Goal: Task Accomplishment & Management: Manage account settings

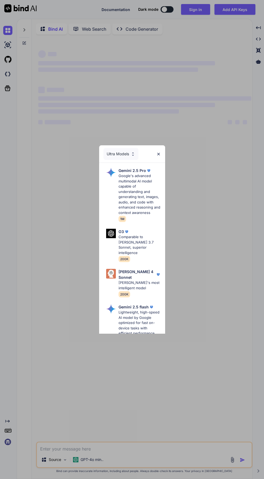
type textarea "x"
click at [158, 153] on img at bounding box center [158, 154] width 5 height 5
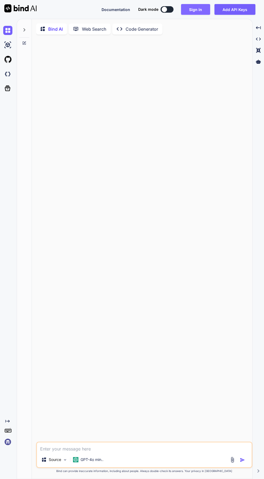
click at [192, 12] on button "Sign in" at bounding box center [195, 9] width 29 height 11
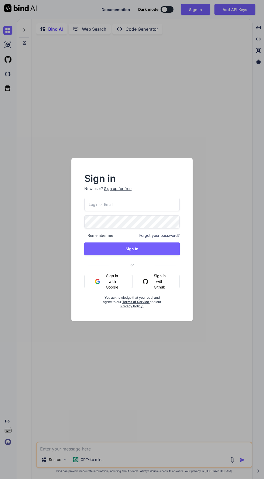
click at [97, 281] on img "button" at bounding box center [97, 281] width 5 height 5
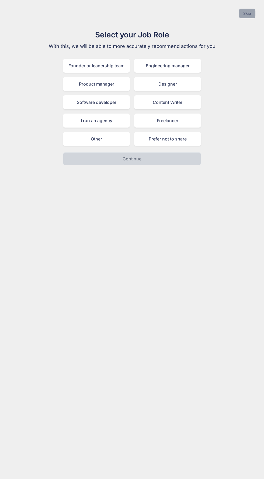
click at [247, 13] on button "Skip" at bounding box center [247, 14] width 16 height 10
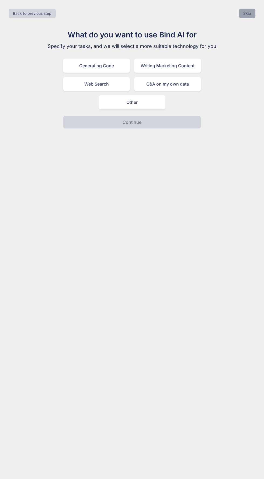
click at [244, 15] on button "Skip" at bounding box center [247, 14] width 16 height 10
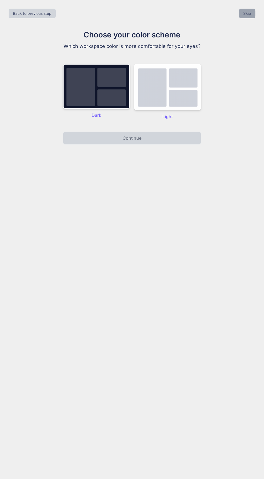
click at [247, 13] on button "Skip" at bounding box center [247, 14] width 16 height 10
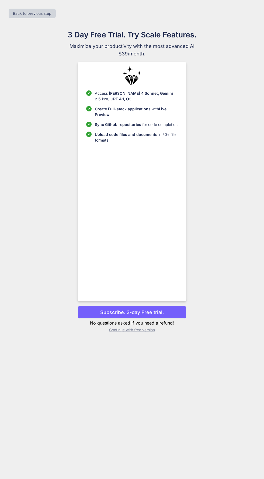
click at [246, 13] on div "Back to previous step" at bounding box center [131, 13] width 255 height 18
click at [150, 333] on p "Continue with free version" at bounding box center [131, 329] width 108 height 5
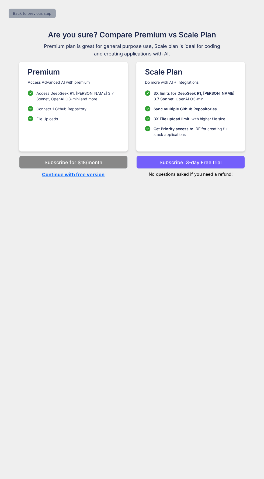
click at [16, 9] on button "Back to previous step" at bounding box center [32, 14] width 47 height 10
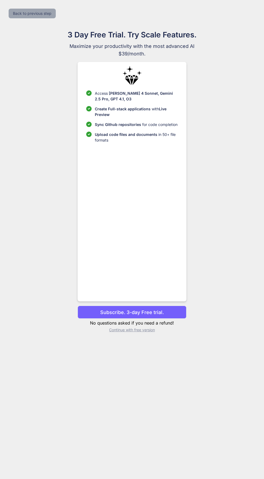
click at [23, 11] on button "Back to previous step" at bounding box center [32, 14] width 47 height 10
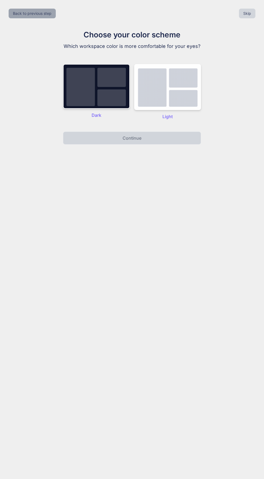
click at [19, 10] on button "Back to previous step" at bounding box center [32, 14] width 47 height 10
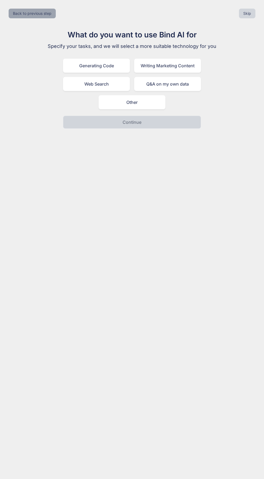
click at [27, 11] on button "Back to previous step" at bounding box center [32, 14] width 47 height 10
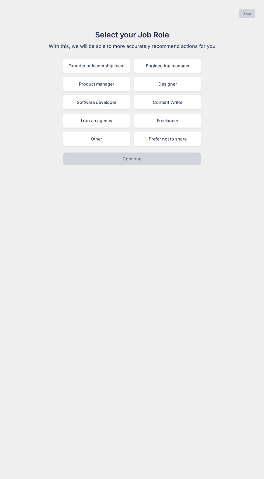
click at [29, 9] on div "Skip" at bounding box center [131, 13] width 255 height 18
click at [247, 13] on button "Skip" at bounding box center [247, 14] width 16 height 10
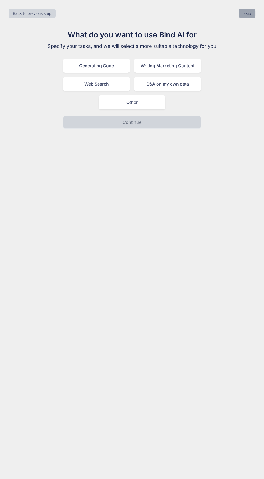
click at [242, 15] on button "Skip" at bounding box center [247, 14] width 16 height 10
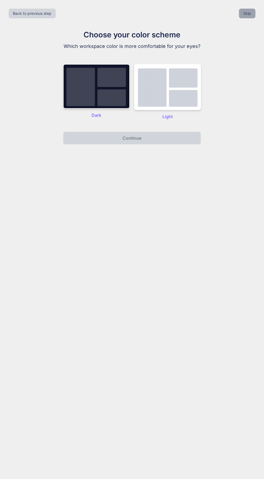
click at [245, 12] on button "Skip" at bounding box center [247, 14] width 16 height 10
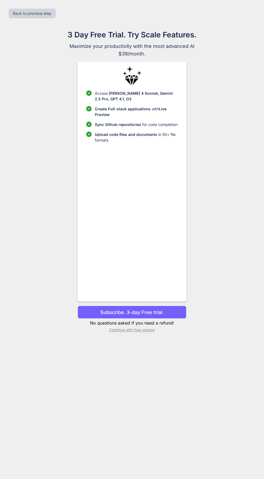
click at [247, 13] on div "Back to previous step" at bounding box center [131, 13] width 255 height 18
click at [246, 12] on div "Back to previous step" at bounding box center [131, 13] width 255 height 18
click at [146, 333] on p "Continue with free version" at bounding box center [131, 329] width 108 height 5
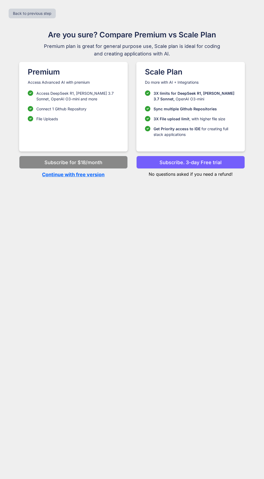
click at [101, 177] on p "Continue with free version" at bounding box center [73, 174] width 108 height 7
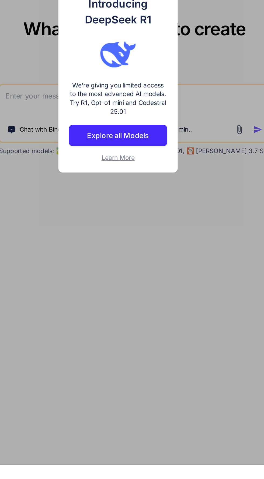
click at [193, 266] on div "Introducing DeepSeek R1 We're giving you limited access to the most advanced AI…" at bounding box center [132, 239] width 264 height 479
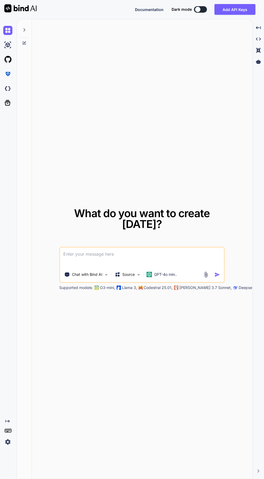
click at [11, 7] on img at bounding box center [20, 8] width 32 height 8
click at [26, 25] on div at bounding box center [24, 28] width 10 height 19
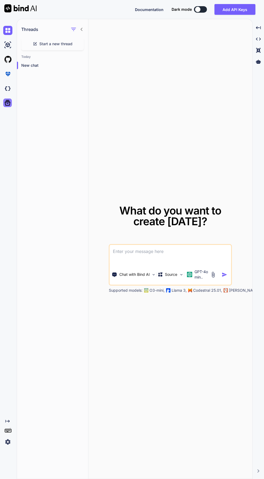
click at [7, 101] on icon at bounding box center [8, 103] width 8 height 8
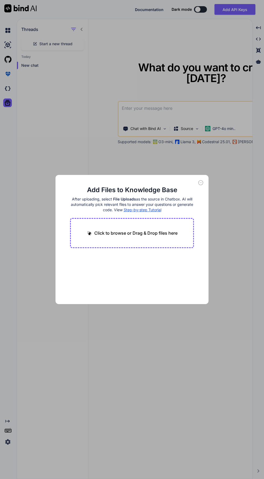
click at [202, 369] on div "Add Files to Knowledge Base After uploading, select File Uploads as the source …" at bounding box center [132, 239] width 264 height 479
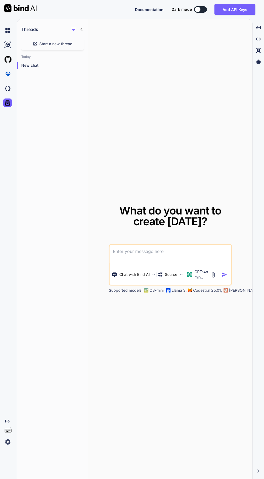
click at [12, 446] on img at bounding box center [7, 441] width 9 height 9
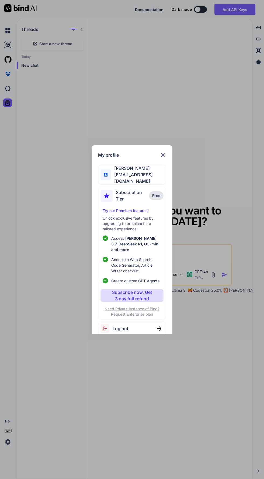
click at [159, 331] on img at bounding box center [159, 328] width 4 height 4
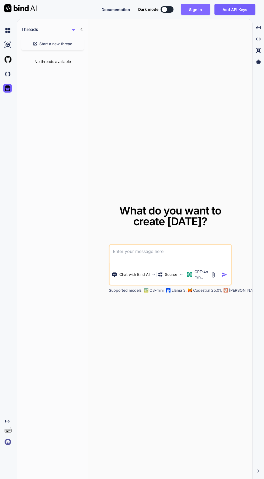
click at [190, 12] on button "Sign in" at bounding box center [195, 9] width 29 height 11
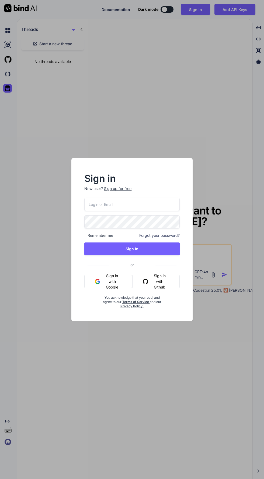
click at [118, 288] on button "Sign in with Google" at bounding box center [108, 281] width 48 height 13
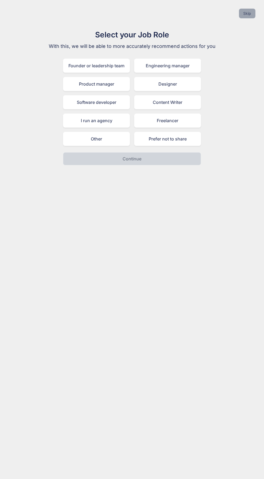
click at [244, 14] on button "Skip" at bounding box center [247, 14] width 16 height 10
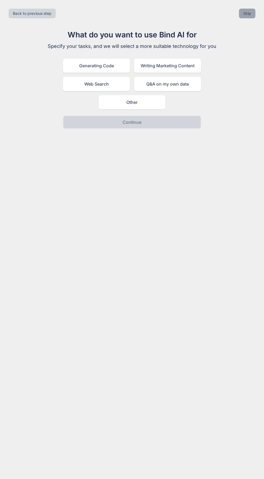
click at [247, 13] on button "Skip" at bounding box center [247, 14] width 16 height 10
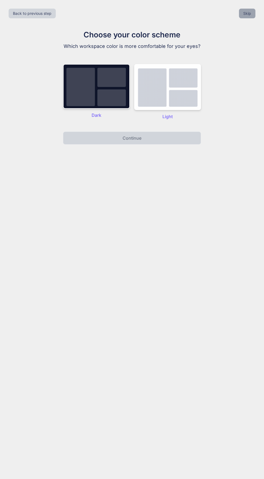
click at [243, 15] on button "Skip" at bounding box center [247, 14] width 16 height 10
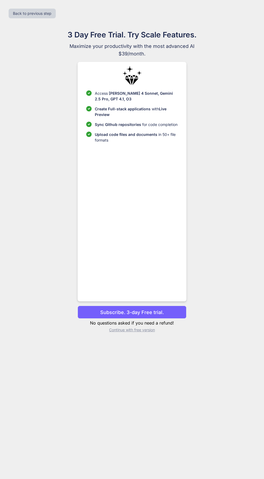
click at [237, 19] on div "Back to previous step" at bounding box center [131, 13] width 255 height 18
click at [153, 333] on p "Continue with free version" at bounding box center [131, 329] width 108 height 5
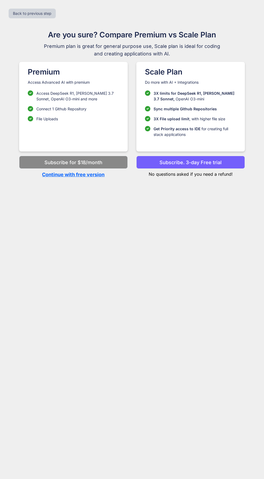
click at [52, 177] on p "Continue with free version" at bounding box center [73, 174] width 108 height 7
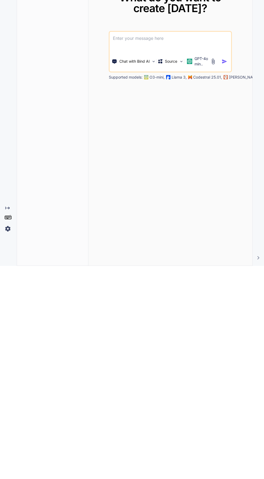
scroll to position [38, 0]
click at [12, 441] on img at bounding box center [7, 441] width 9 height 9
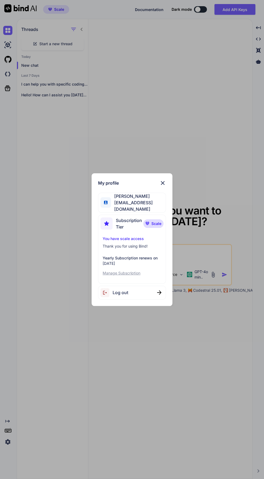
click at [122, 199] on span "[PERSON_NAME]" at bounding box center [138, 196] width 54 height 6
click at [139, 271] on p "Manage Subscription" at bounding box center [132, 272] width 58 height 5
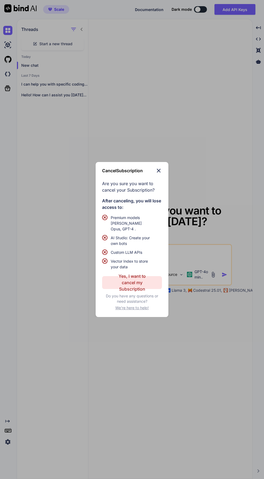
click at [145, 307] on span "We're here to help!" at bounding box center [131, 307] width 33 height 5
click at [167, 378] on div "Cancel Subscription Are you sure you want to cancel your Subscription? After ca…" at bounding box center [132, 239] width 264 height 479
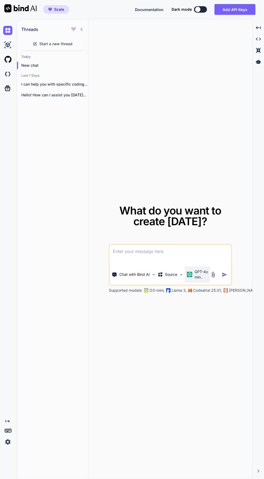
click at [197, 269] on p "GPT-4o min.." at bounding box center [200, 274] width 13 height 11
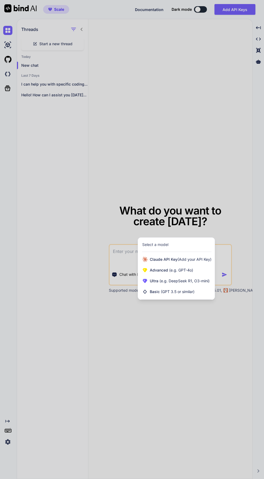
click at [234, 159] on div at bounding box center [132, 239] width 264 height 479
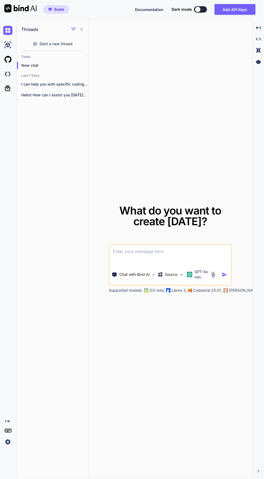
scroll to position [0, 0]
click at [13, 446] on div at bounding box center [8, 441] width 11 height 9
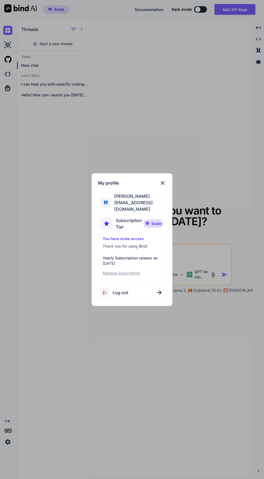
click at [107, 230] on img at bounding box center [106, 223] width 12 height 12
click at [106, 276] on p "Manage Subscription" at bounding box center [132, 272] width 58 height 5
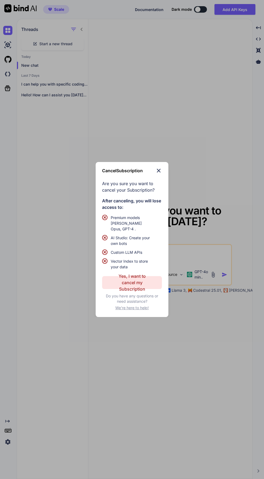
click at [157, 380] on div "Cancel Subscription Are you sure you want to cancel your Subscription? After ca…" at bounding box center [132, 239] width 264 height 479
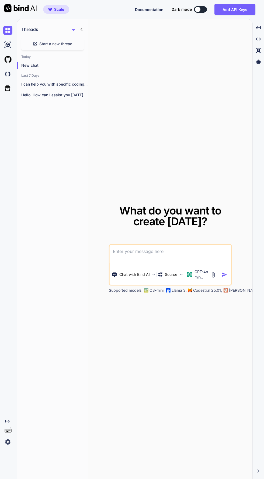
click at [54, 9] on span "Scale" at bounding box center [59, 9] width 10 height 5
click at [53, 9] on span "Scale" at bounding box center [56, 9] width 20 height 5
click at [11, 41] on img at bounding box center [7, 44] width 9 height 9
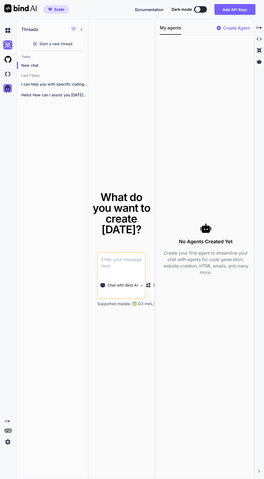
click at [7, 88] on icon at bounding box center [8, 88] width 8 height 8
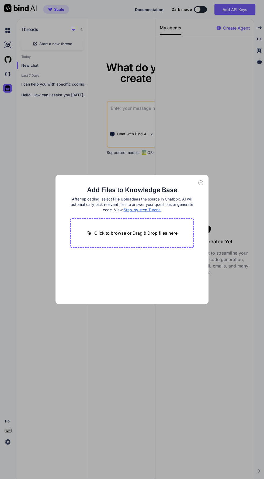
click at [35, 158] on div "Add Files to Knowledge Base After uploading, select File Uploads as the source …" at bounding box center [132, 239] width 264 height 479
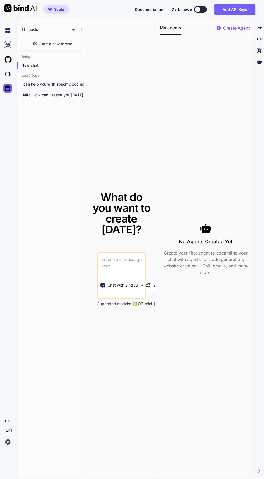
click at [13, 446] on div at bounding box center [8, 441] width 11 height 9
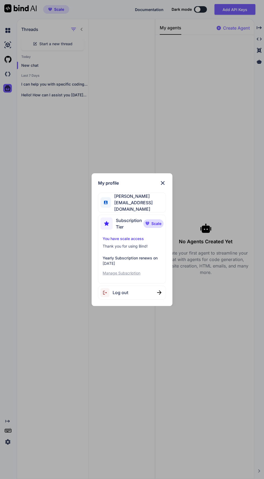
click at [37, 179] on div "My profile Gaby Alex [EMAIL_ADDRESS][DOMAIN_NAME] Subscription Tier Scale You h…" at bounding box center [132, 239] width 264 height 479
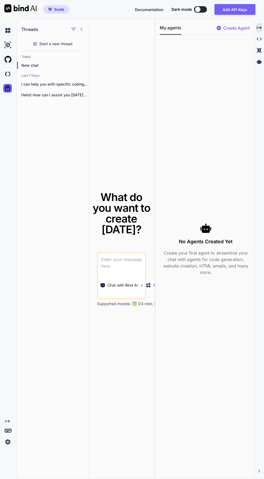
click at [258, 25] on icon "Created with Pixso." at bounding box center [258, 27] width 5 height 5
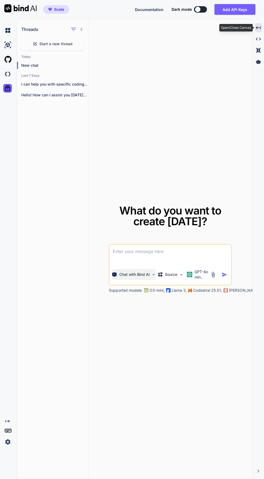
click at [153, 277] on img at bounding box center [153, 274] width 5 height 5
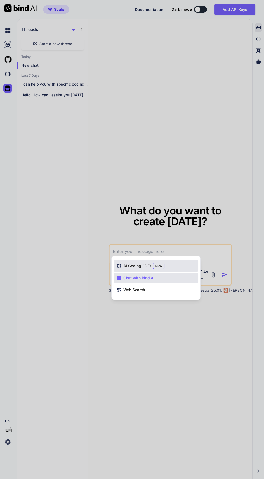
click at [149, 269] on span "AI Coding (IDE)" at bounding box center [136, 265] width 27 height 5
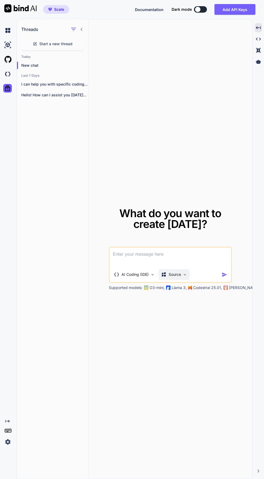
click at [179, 277] on p "Source" at bounding box center [174, 274] width 12 height 5
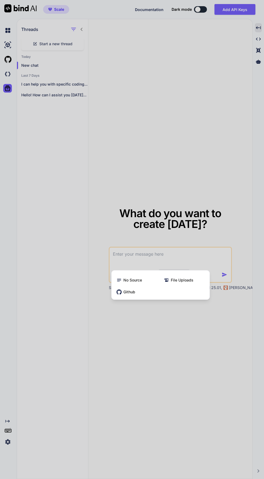
click at [198, 363] on div at bounding box center [132, 239] width 264 height 479
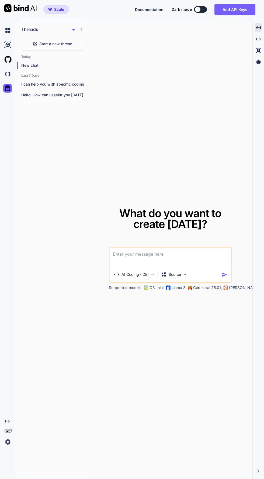
click at [224, 277] on img "button" at bounding box center [224, 275] width 6 height 6
click at [8, 446] on img at bounding box center [7, 441] width 9 height 9
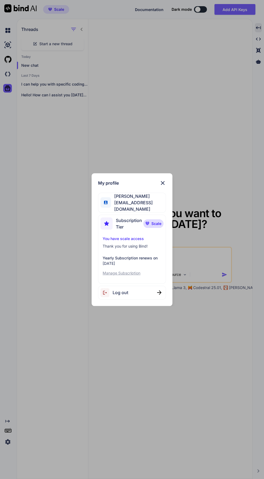
click at [66, 435] on div "My profile Gaby Alex [EMAIL_ADDRESS][DOMAIN_NAME] Subscription Tier Scale You h…" at bounding box center [132, 239] width 264 height 479
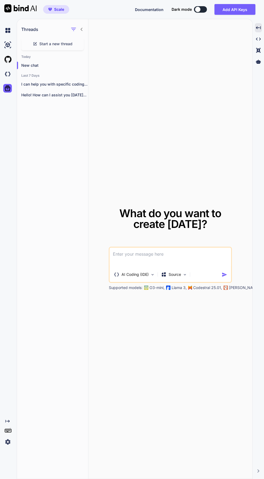
click at [12, 423] on div "Created with Pixso." at bounding box center [8, 421] width 11 height 4
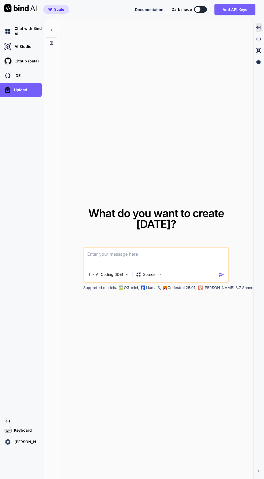
click at [147, 9] on span "Documentation" at bounding box center [149, 9] width 29 height 5
click at [27, 439] on p "[PERSON_NAME]" at bounding box center [26, 441] width 29 height 5
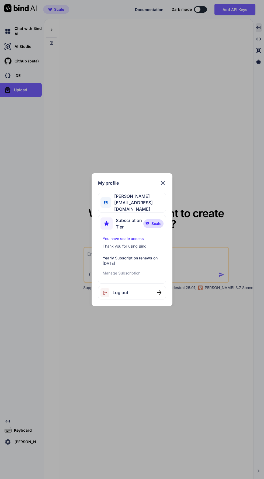
click at [133, 292] on div "Log out" at bounding box center [132, 293] width 68 height 14
click at [30, 149] on div "My profile Gaby Alex [EMAIL_ADDRESS][DOMAIN_NAME] Subscription Tier Scale You h…" at bounding box center [132, 239] width 264 height 479
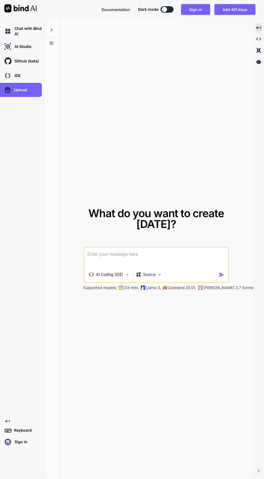
click at [26, 443] on div "Sign in" at bounding box center [22, 441] width 38 height 9
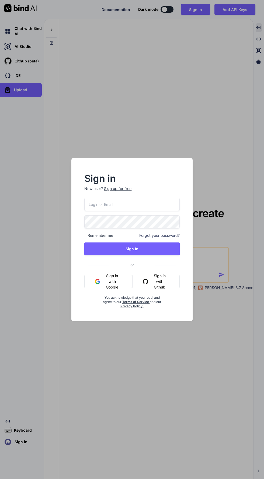
click at [97, 281] on img "button" at bounding box center [97, 281] width 5 height 5
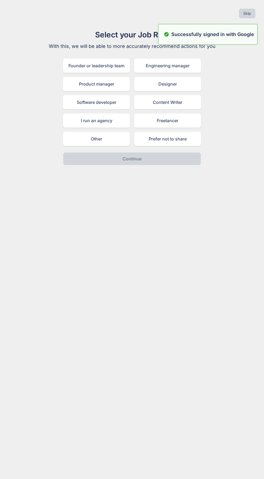
click at [24, 443] on div "Skip Select your Job Role With this, we will be able to more accurately recomme…" at bounding box center [132, 239] width 264 height 479
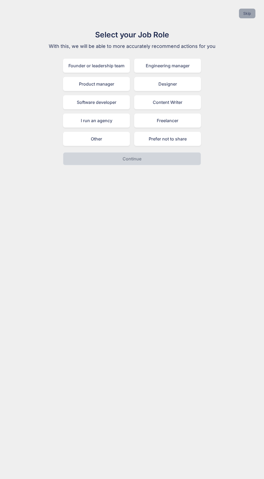
click at [247, 13] on button "Skip" at bounding box center [247, 14] width 16 height 10
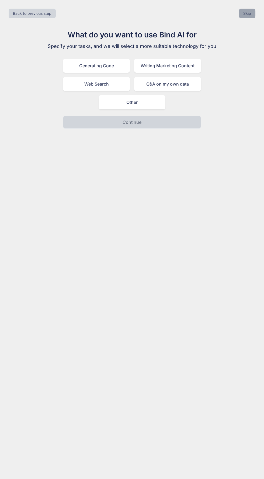
click at [240, 12] on button "Skip" at bounding box center [247, 14] width 16 height 10
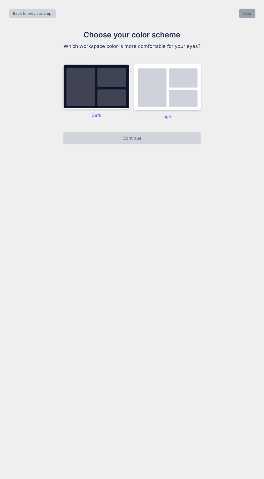
click at [245, 14] on button "Skip" at bounding box center [247, 14] width 16 height 10
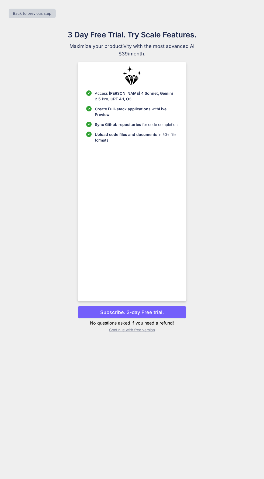
click at [245, 10] on div "Back to previous step" at bounding box center [131, 13] width 255 height 18
click at [141, 333] on p "Continue with free version" at bounding box center [131, 329] width 108 height 5
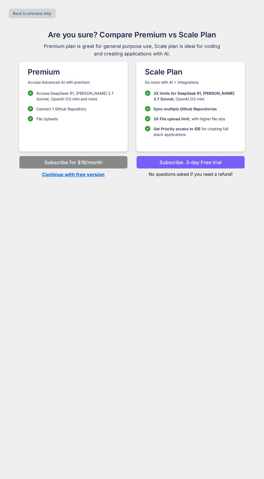
click at [55, 177] on p "Continue with free version" at bounding box center [73, 174] width 108 height 7
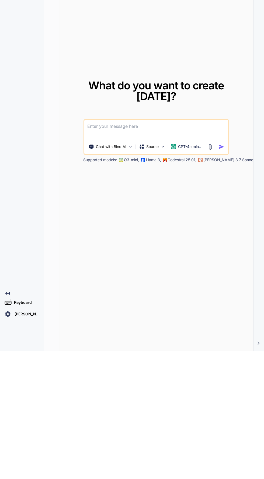
click at [142, 348] on div "What do you want to create [DATE]? Chat with Bind AI Source GPT-4o min.. Suppor…" at bounding box center [156, 249] width 194 height 460
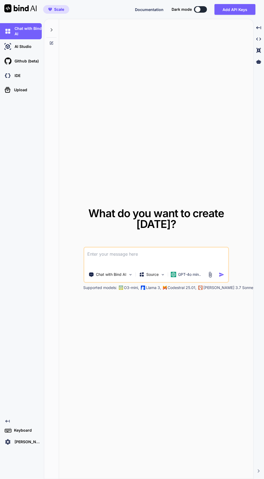
click at [27, 445] on p "[PERSON_NAME]" at bounding box center [26, 441] width 29 height 5
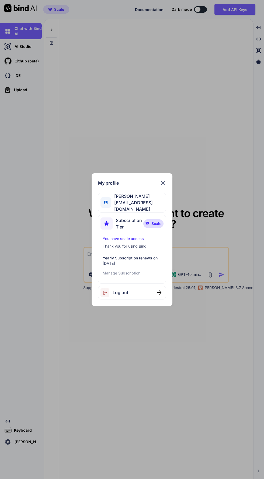
click at [139, 276] on p "Manage Subscription" at bounding box center [132, 272] width 58 height 5
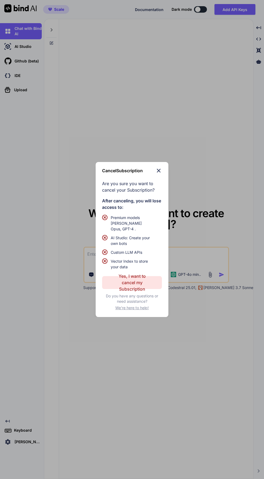
click at [146, 292] on p "Yes, I want to cancel my Subscription" at bounding box center [131, 282] width 39 height 19
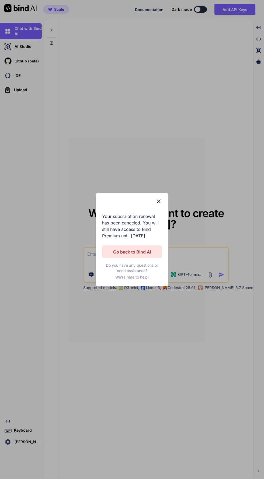
click at [68, 176] on div "Cancel Subscription Your subscription renewal has been canceled. You will still…" at bounding box center [132, 239] width 264 height 479
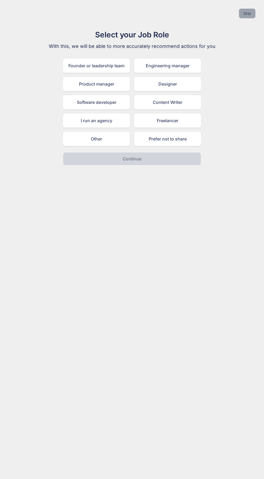
click at [250, 11] on button "Skip" at bounding box center [247, 14] width 16 height 10
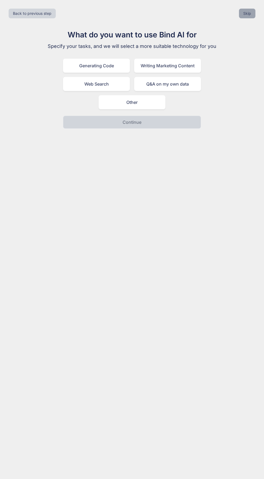
click at [247, 13] on button "Skip" at bounding box center [247, 14] width 16 height 10
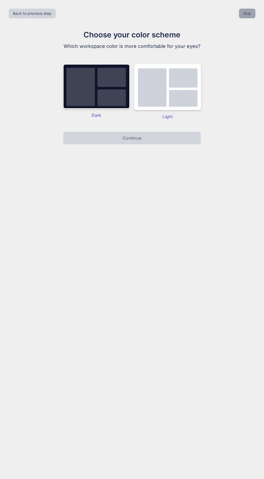
click at [241, 13] on button "Skip" at bounding box center [247, 14] width 16 height 10
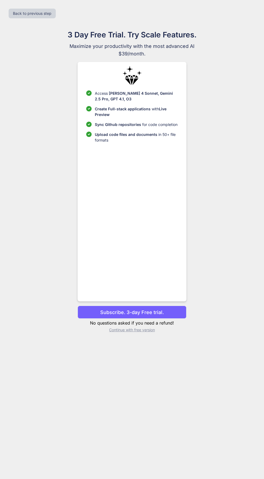
click at [245, 6] on div "Back to previous step" at bounding box center [131, 13] width 255 height 18
click at [228, 213] on div "3 Day Free Trial. Try Scale Features. Maximize your productivity with the most …" at bounding box center [131, 183] width 241 height 308
click at [150, 333] on p "Continue with free version" at bounding box center [131, 329] width 108 height 5
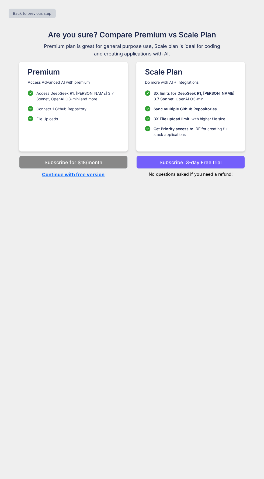
click at [48, 176] on p "Continue with free version" at bounding box center [73, 174] width 108 height 7
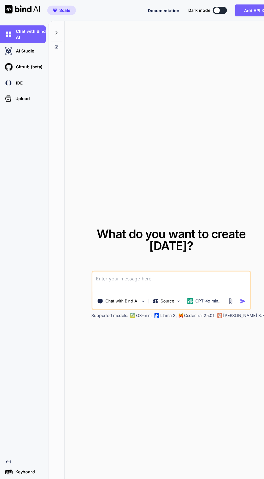
click at [12, 6] on img at bounding box center [20, 8] width 32 height 8
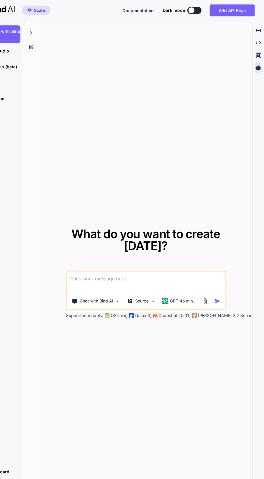
click at [258, 64] on icon at bounding box center [258, 61] width 5 height 4
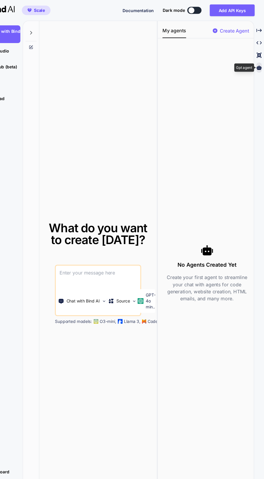
click at [236, 28] on p "Create Agent" at bounding box center [236, 28] width 27 height 6
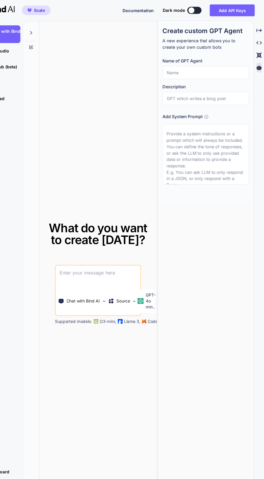
scroll to position [3, 0]
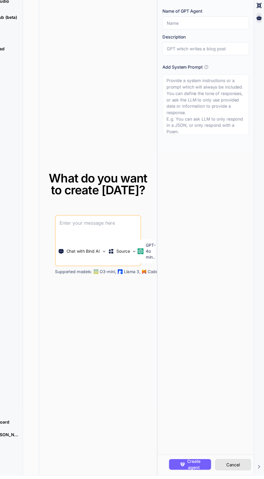
click at [246, 474] on button "Cancel" at bounding box center [235, 469] width 33 height 10
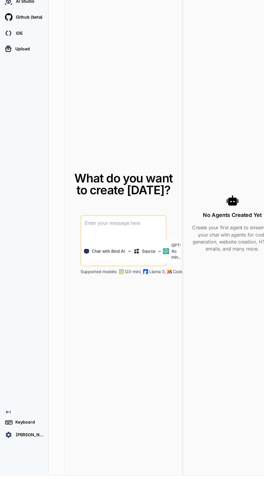
click at [28, 445] on p "[PERSON_NAME]" at bounding box center [26, 441] width 29 height 5
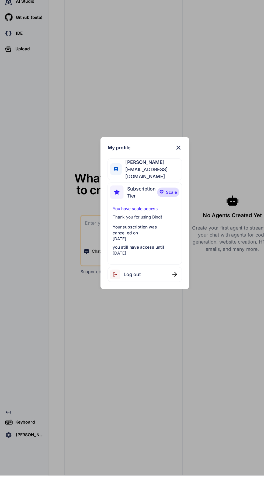
click at [104, 227] on img at bounding box center [106, 220] width 12 height 12
click at [43, 157] on div "My profile Gaby Alex [EMAIL_ADDRESS][DOMAIN_NAME] Subscription Tier Scale You h…" at bounding box center [132, 239] width 264 height 479
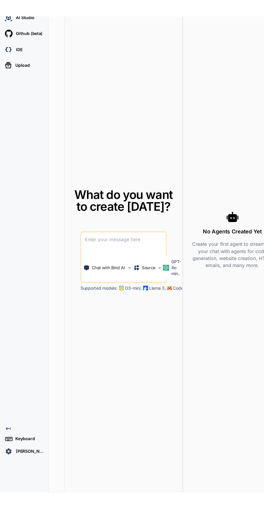
scroll to position [0, 0]
